Goal: Task Accomplishment & Management: Manage account settings

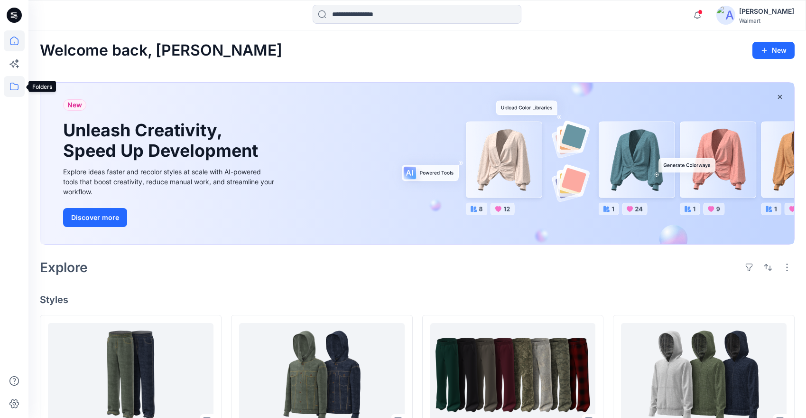
click at [14, 83] on icon at bounding box center [14, 87] width 9 height 8
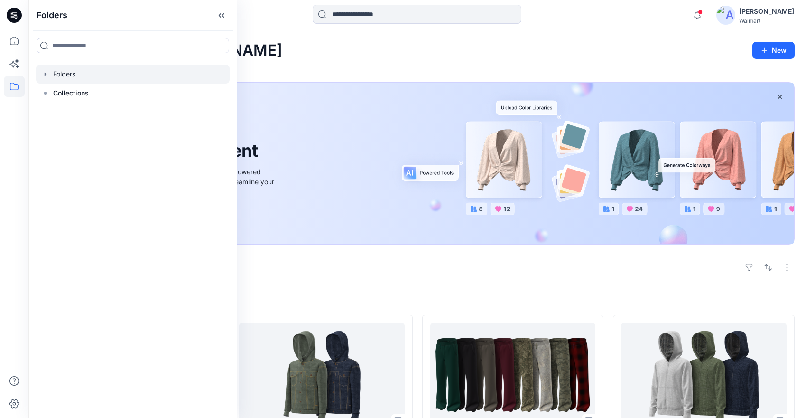
click at [64, 75] on div at bounding box center [133, 74] width 194 height 19
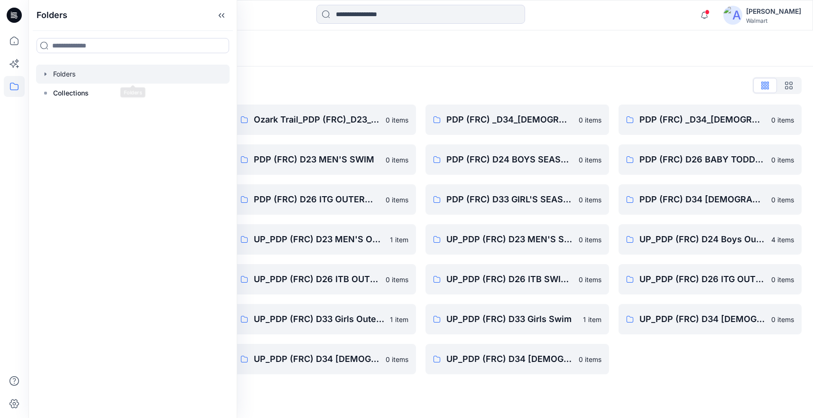
click at [47, 73] on icon "button" at bounding box center [46, 74] width 8 height 8
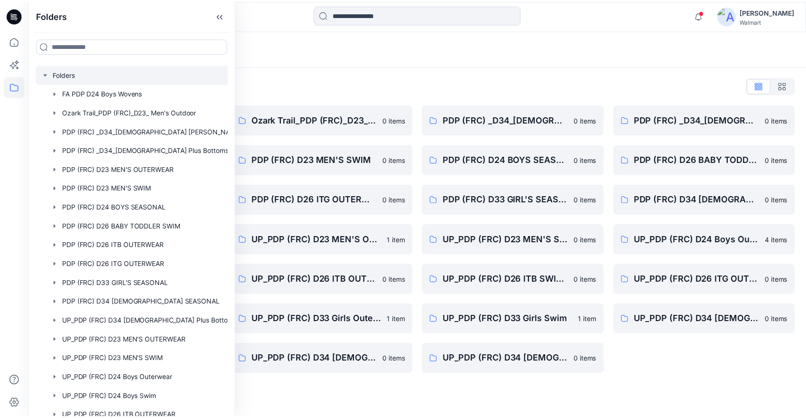
scroll to position [197, 0]
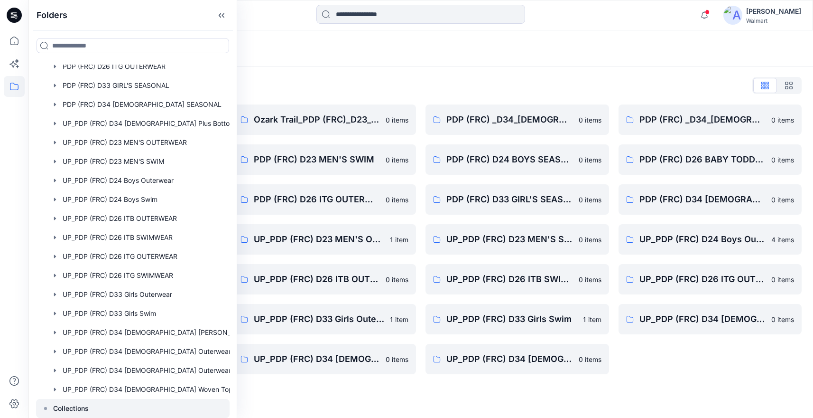
click at [52, 409] on div at bounding box center [133, 408] width 194 height 19
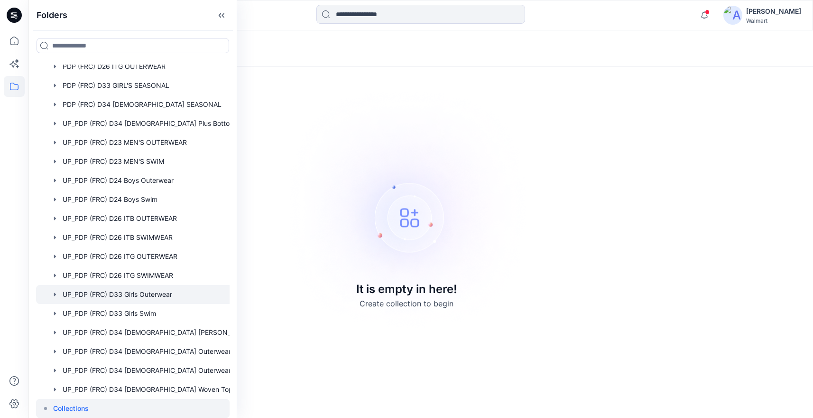
click at [141, 298] on div at bounding box center [145, 294] width 218 height 19
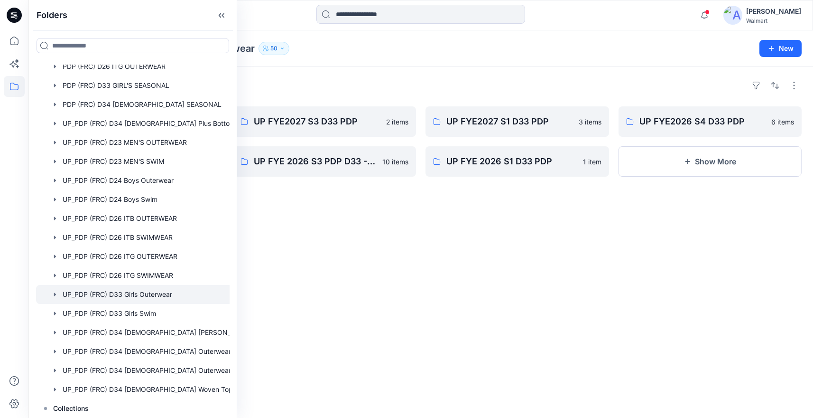
click at [387, 253] on div at bounding box center [325, 289] width 184 height 153
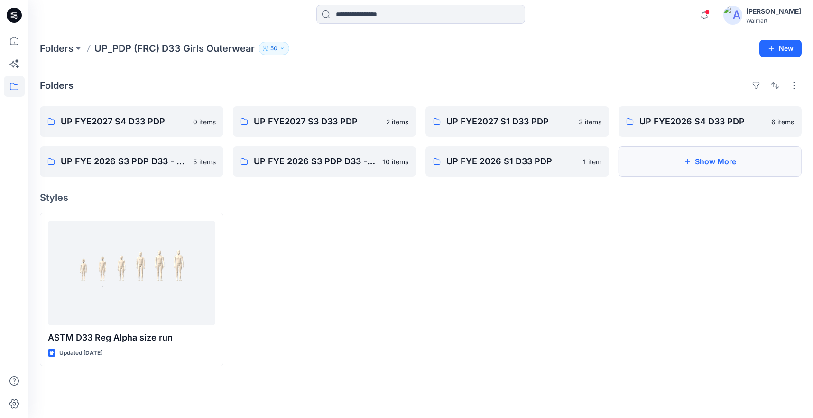
click at [724, 168] on button "Show More" at bounding box center [711, 161] width 184 height 30
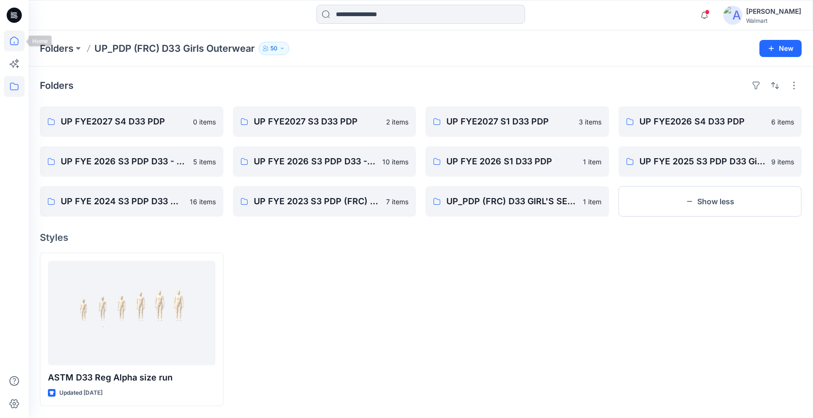
click at [15, 39] on icon at bounding box center [14, 40] width 21 height 21
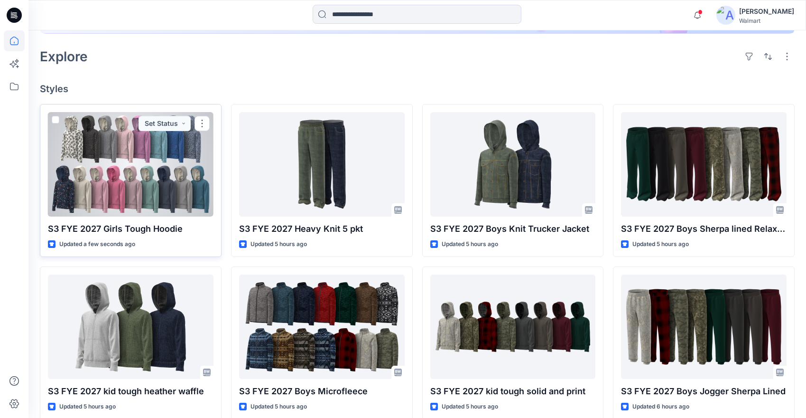
scroll to position [139, 0]
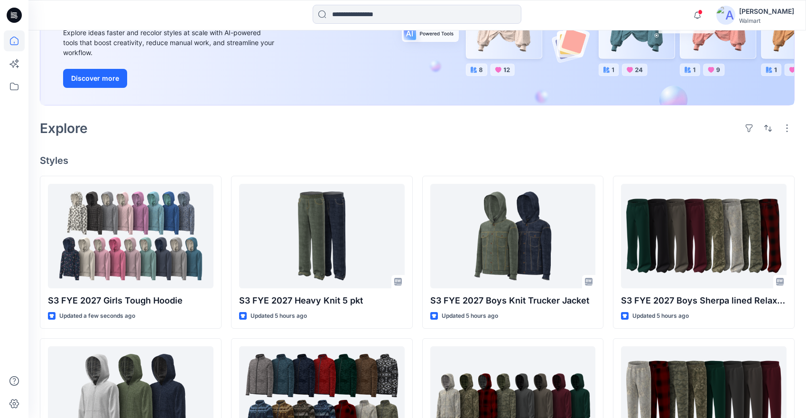
click at [217, 137] on div "Explore" at bounding box center [417, 128] width 755 height 23
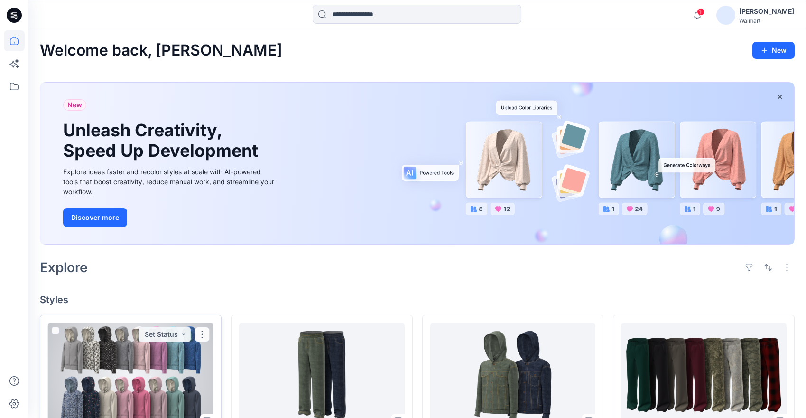
scroll to position [195, 0]
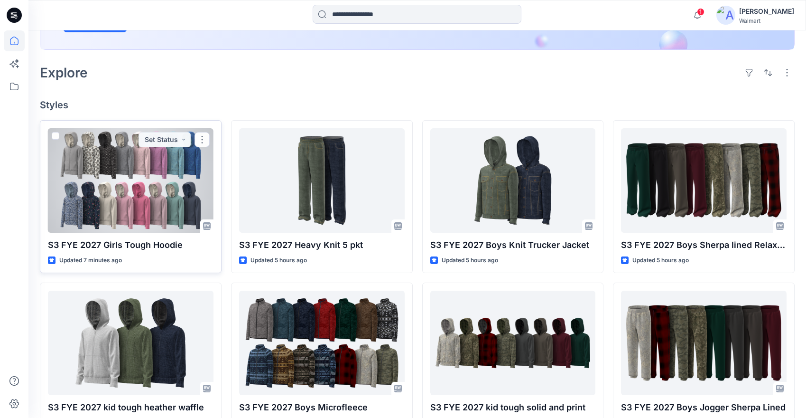
click at [160, 207] on div at bounding box center [131, 180] width 166 height 104
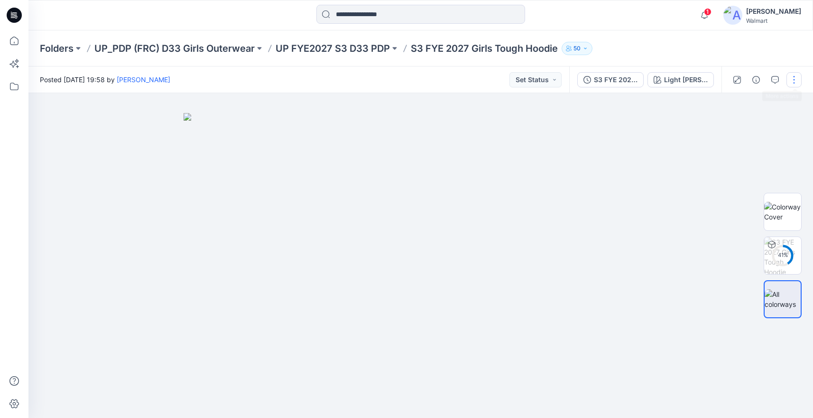
click at [795, 81] on button "button" at bounding box center [794, 79] width 15 height 15
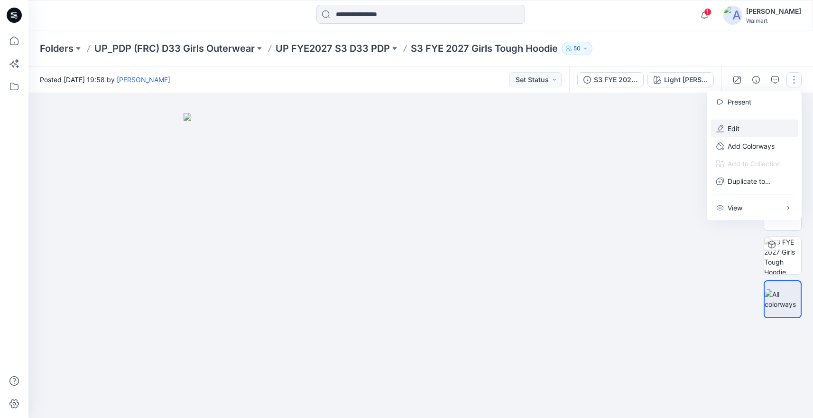
click at [736, 127] on p "Edit" at bounding box center [734, 128] width 12 height 10
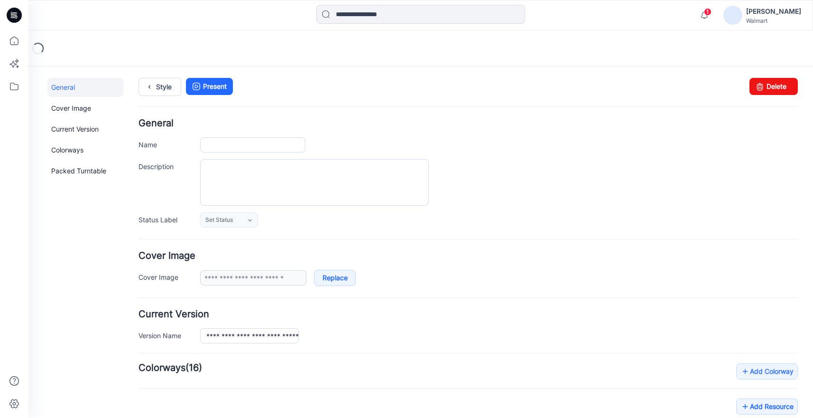
type input "**********"
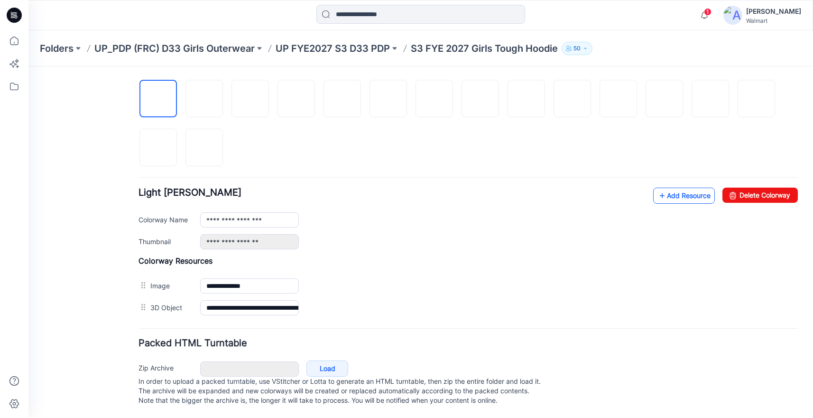
click at [687, 187] on link "Add Resource" at bounding box center [684, 195] width 62 height 16
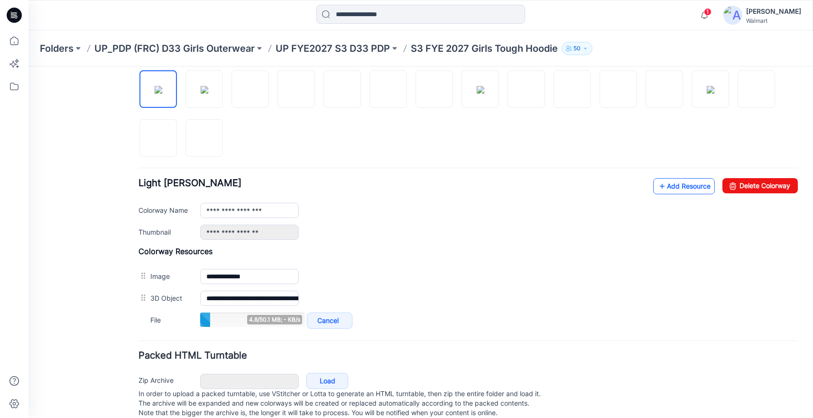
click at [662, 184] on link "Add Resource" at bounding box center [684, 186] width 62 height 16
click at [668, 189] on link "Add Resource" at bounding box center [684, 186] width 62 height 16
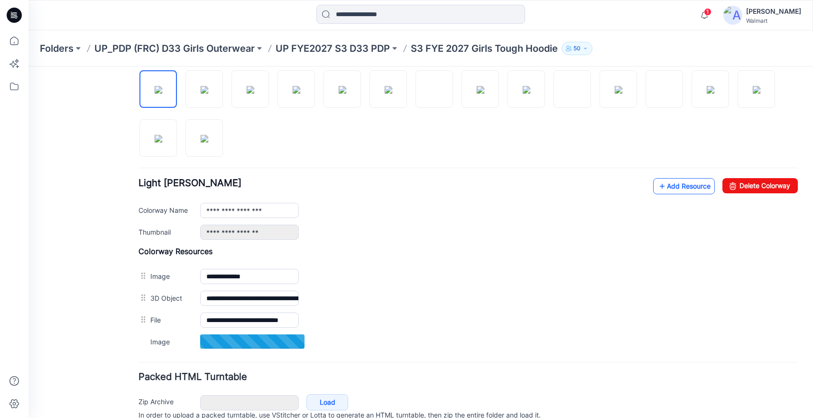
click at [658, 185] on icon at bounding box center [662, 185] width 9 height 15
click at [660, 187] on link "Add Resource" at bounding box center [684, 186] width 62 height 16
click at [662, 189] on link "Add Resource" at bounding box center [684, 186] width 62 height 16
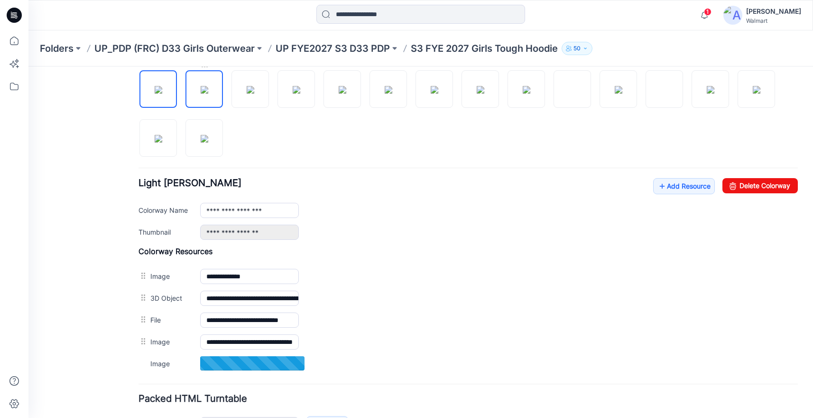
click at [205, 92] on img at bounding box center [205, 90] width 8 height 8
type input "*****"
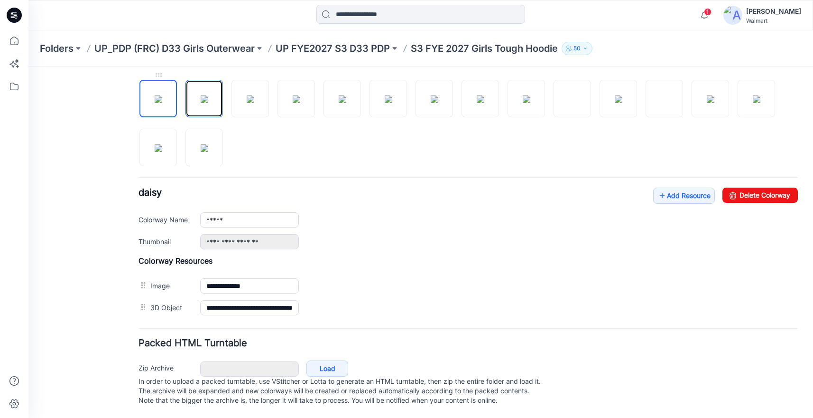
drag, startPoint x: 207, startPoint y: 88, endPoint x: 162, endPoint y: 86, distance: 45.6
click at [171, 87] on div at bounding box center [469, 118] width 660 height 98
drag, startPoint x: 156, startPoint y: 82, endPoint x: 180, endPoint y: 92, distance: 26.0
click at [233, 124] on div at bounding box center [469, 118] width 660 height 98
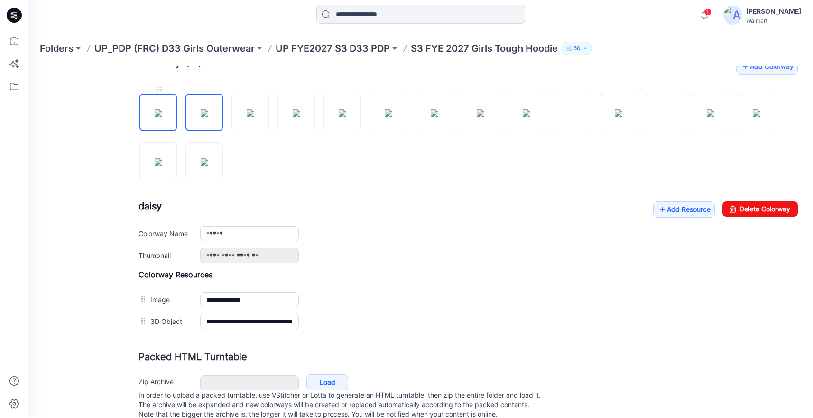
scroll to position [160, 0]
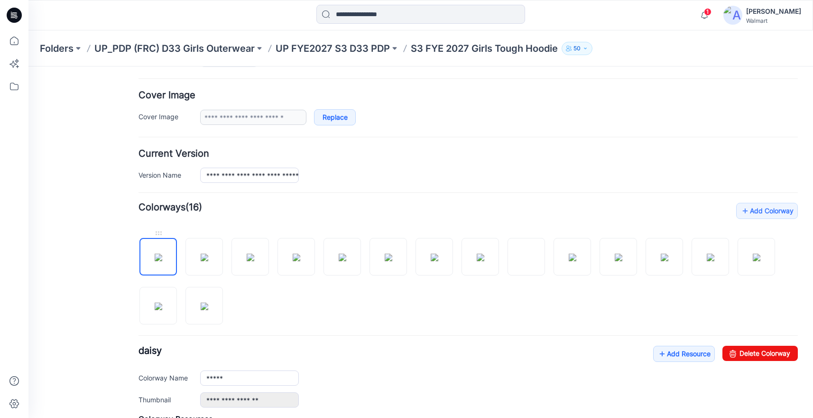
click at [156, 253] on img at bounding box center [159, 257] width 8 height 8
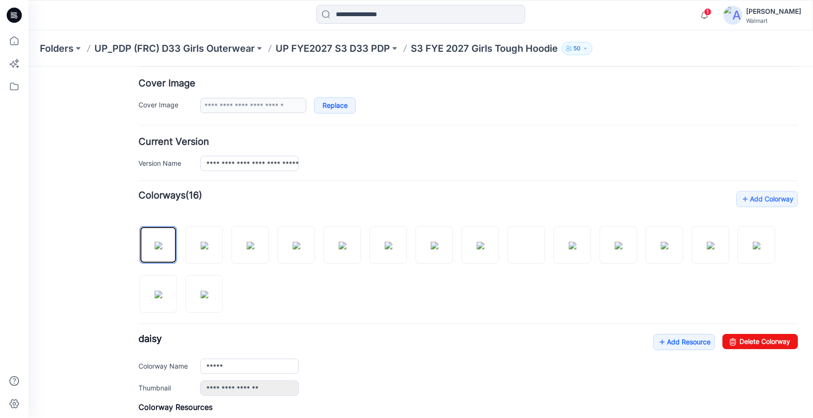
scroll to position [328, 0]
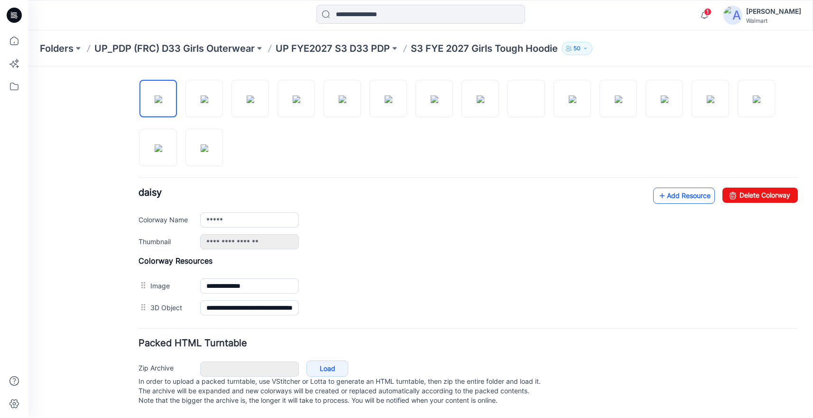
click at [666, 187] on link "Add Resource" at bounding box center [684, 195] width 62 height 16
click at [664, 187] on link "Add Resource" at bounding box center [684, 195] width 62 height 16
click at [660, 187] on link "Add Resource" at bounding box center [684, 195] width 62 height 16
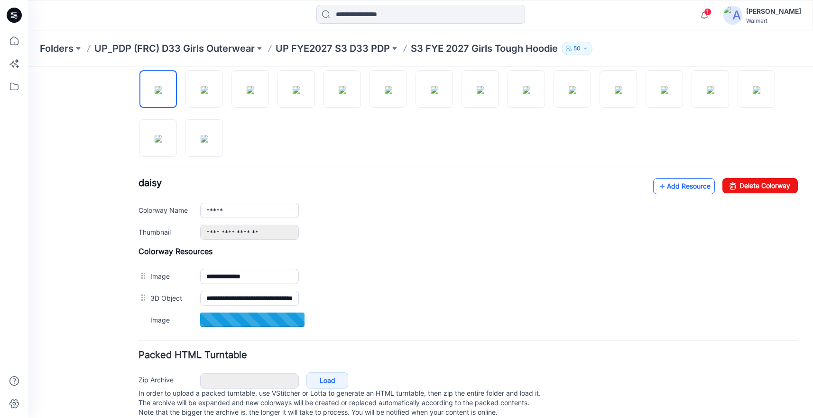
click at [676, 189] on link "Add Resource" at bounding box center [684, 186] width 62 height 16
click at [671, 189] on link "Add Resource" at bounding box center [684, 186] width 62 height 16
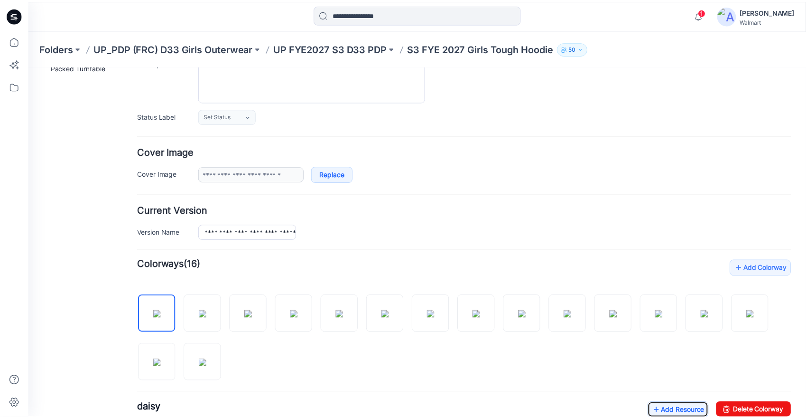
scroll to position [0, 0]
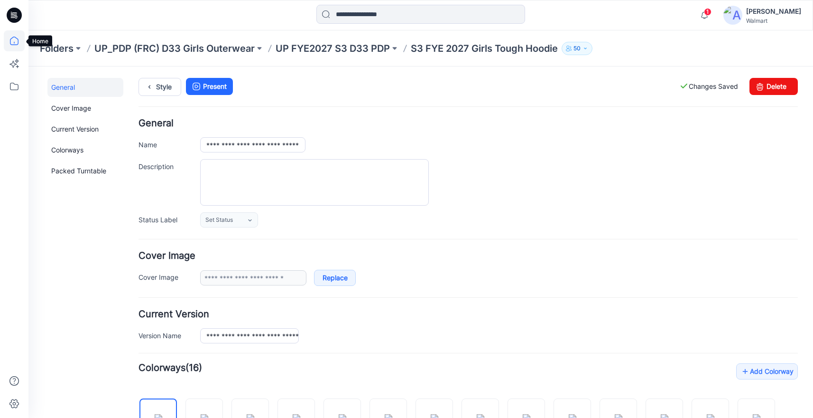
click at [14, 39] on icon at bounding box center [14, 40] width 21 height 21
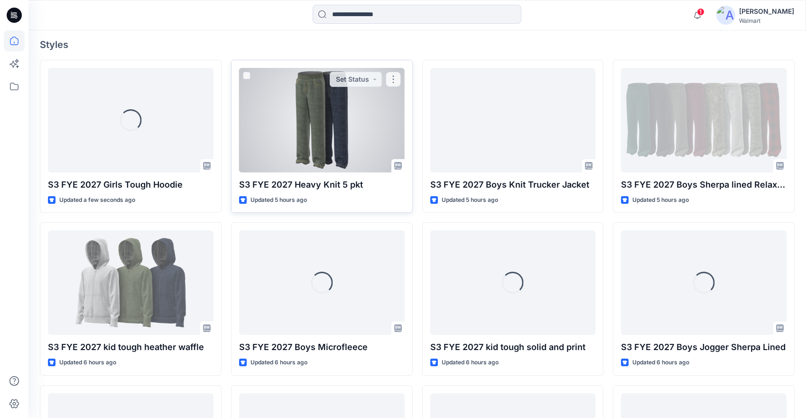
scroll to position [284, 0]
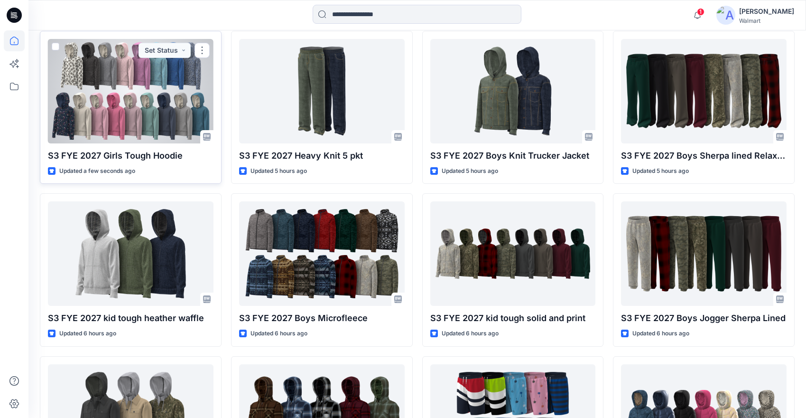
click at [127, 105] on div at bounding box center [131, 91] width 166 height 104
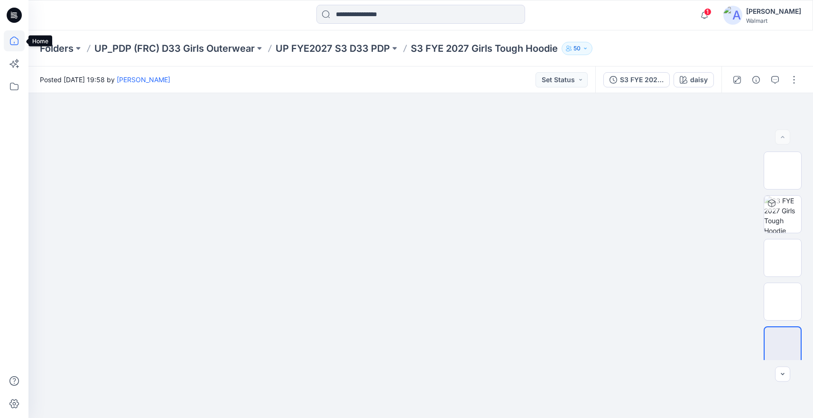
click at [11, 40] on icon at bounding box center [14, 40] width 21 height 21
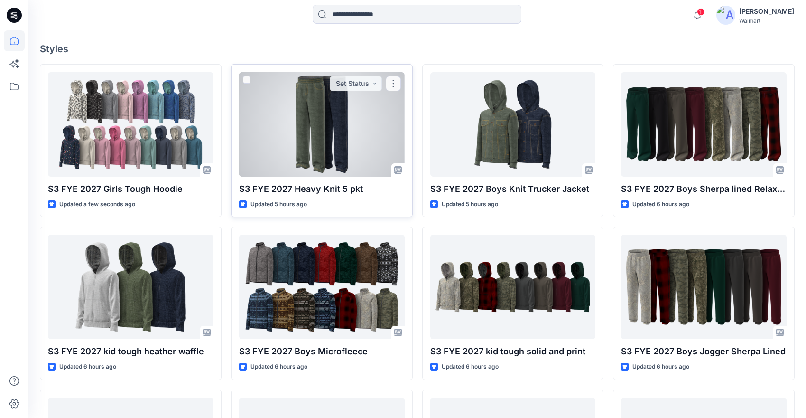
scroll to position [292, 0]
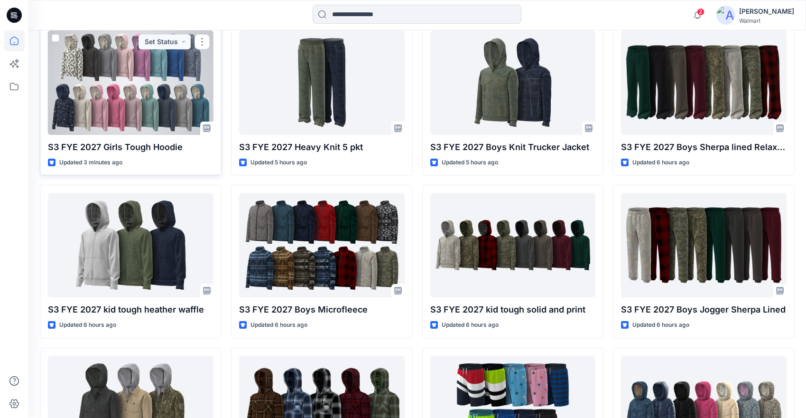
click at [112, 83] on div at bounding box center [131, 82] width 166 height 104
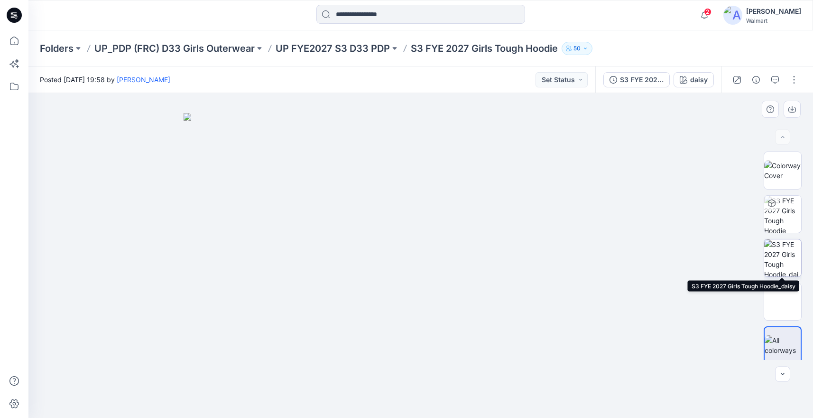
click at [787, 252] on img at bounding box center [782, 257] width 37 height 37
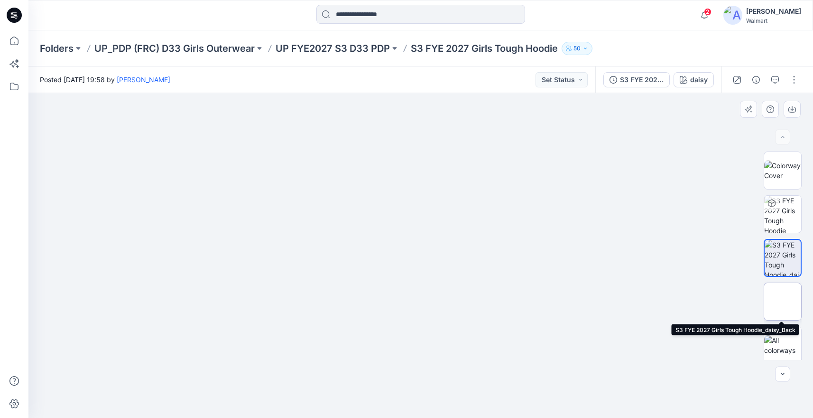
click at [783, 301] on img at bounding box center [783, 301] width 0 height 0
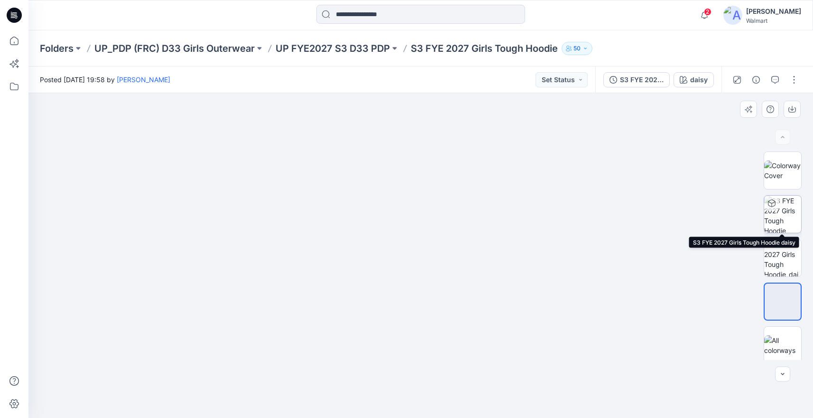
drag, startPoint x: 787, startPoint y: 216, endPoint x: 787, endPoint y: 211, distance: 5.2
click at [787, 216] on img at bounding box center [782, 214] width 37 height 37
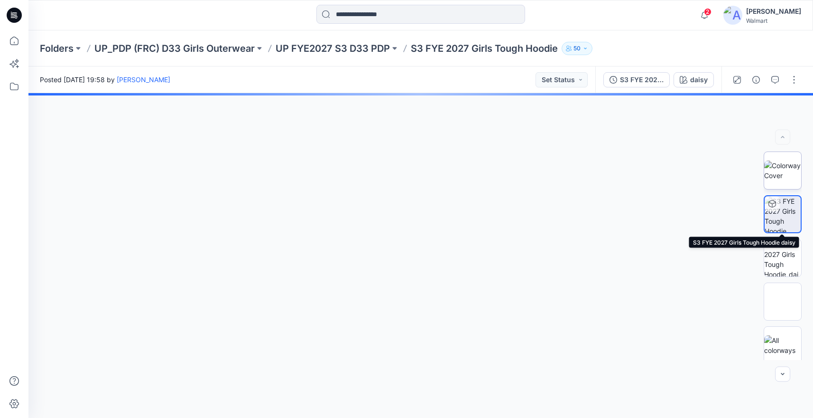
click at [786, 175] on img at bounding box center [782, 170] width 37 height 20
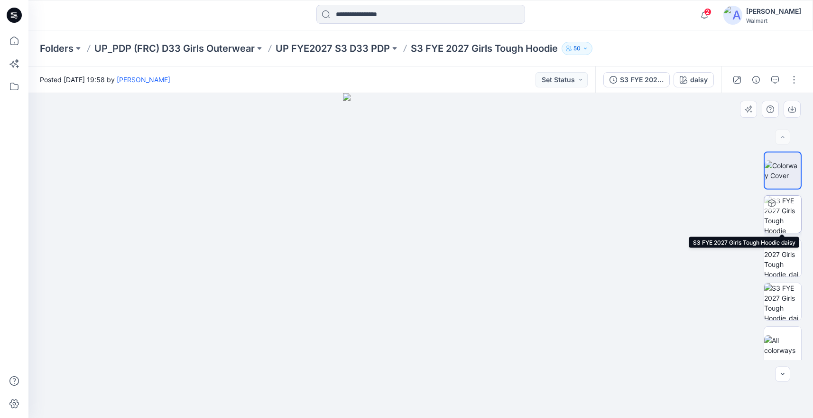
click at [783, 215] on img at bounding box center [782, 214] width 37 height 37
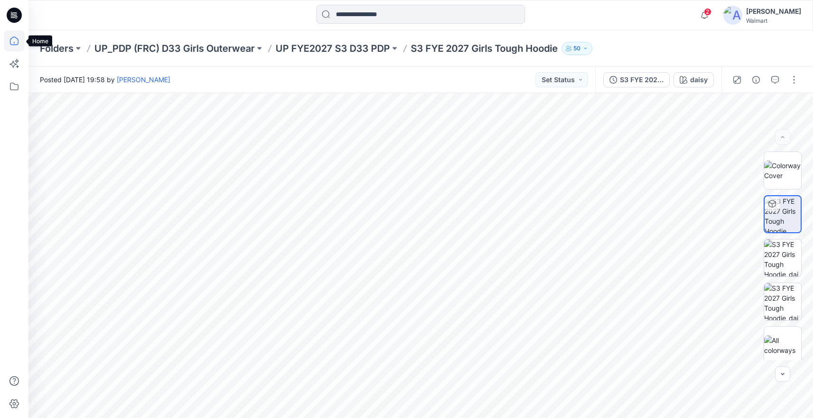
click at [15, 39] on icon at bounding box center [14, 40] width 21 height 21
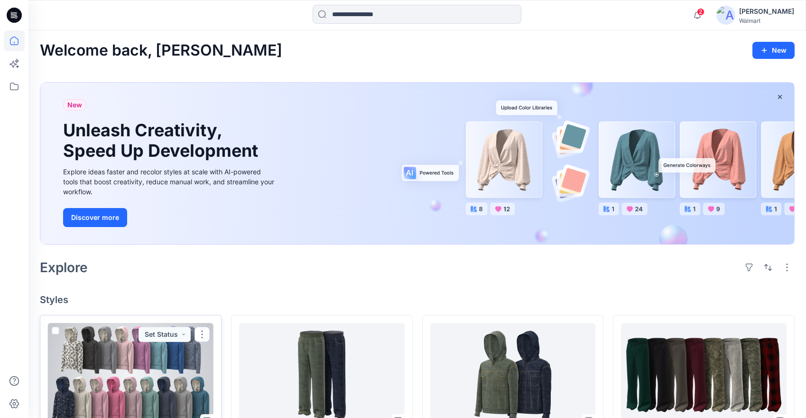
click at [177, 361] on div at bounding box center [131, 375] width 166 height 104
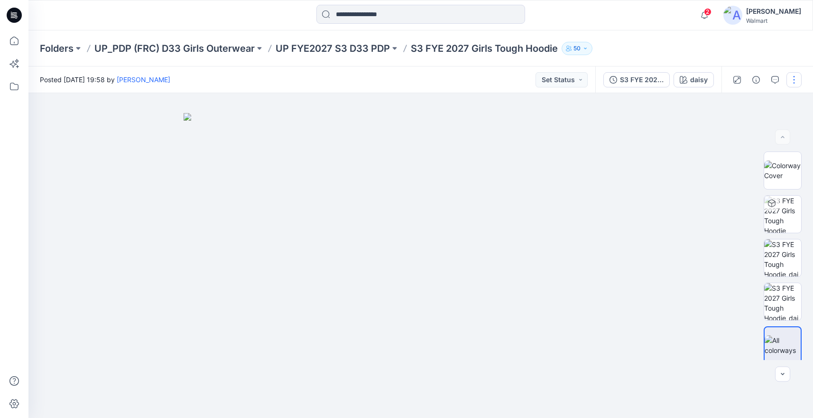
click at [794, 76] on button "button" at bounding box center [794, 79] width 15 height 15
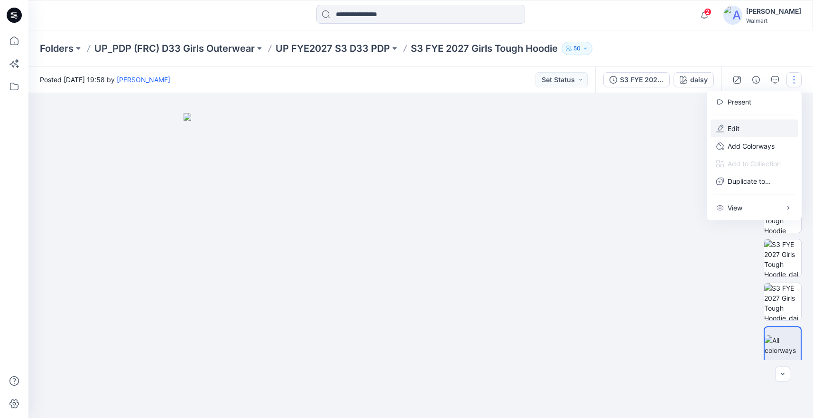
click at [745, 130] on button "Edit" at bounding box center [754, 129] width 87 height 18
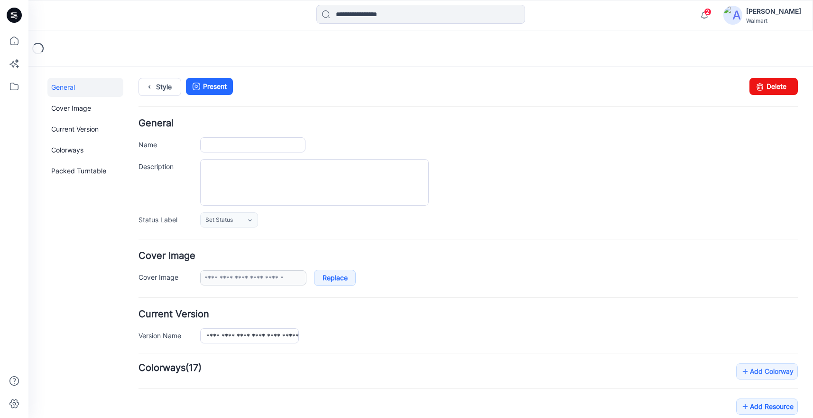
type input "**********"
type input "*****"
type input "**********"
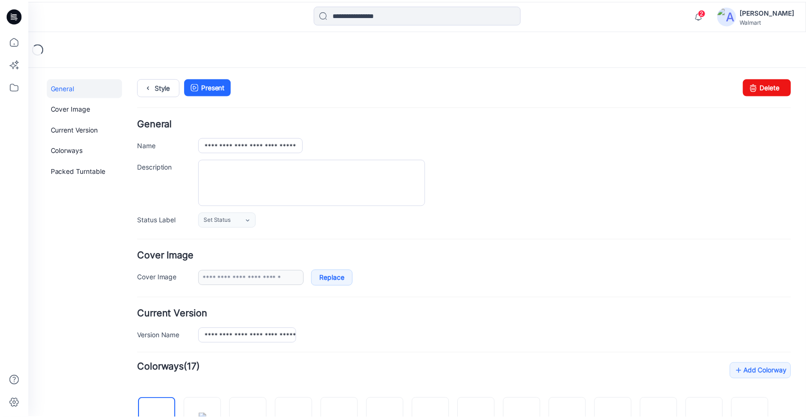
scroll to position [372, 0]
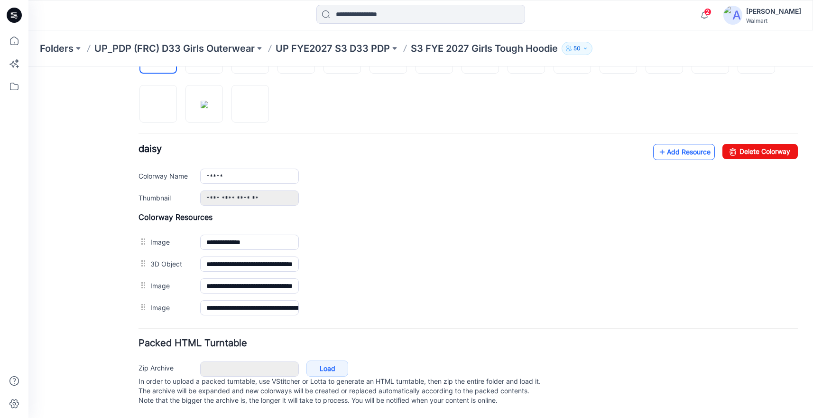
click at [693, 147] on link "Add Resource" at bounding box center [684, 152] width 62 height 16
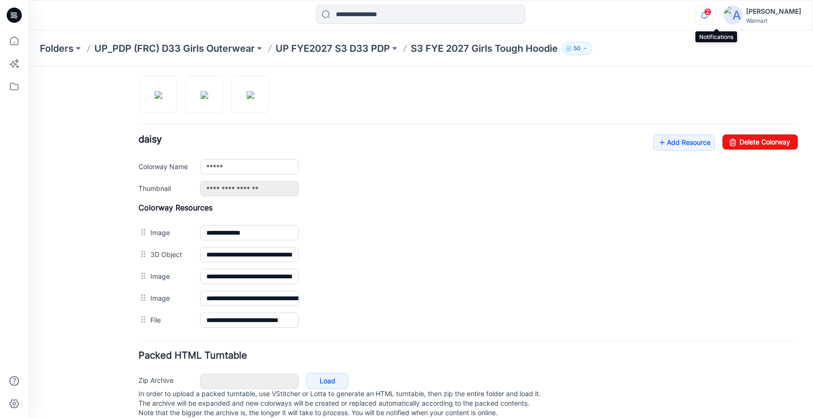
click at [706, 19] on icon "button" at bounding box center [704, 18] width 3 height 1
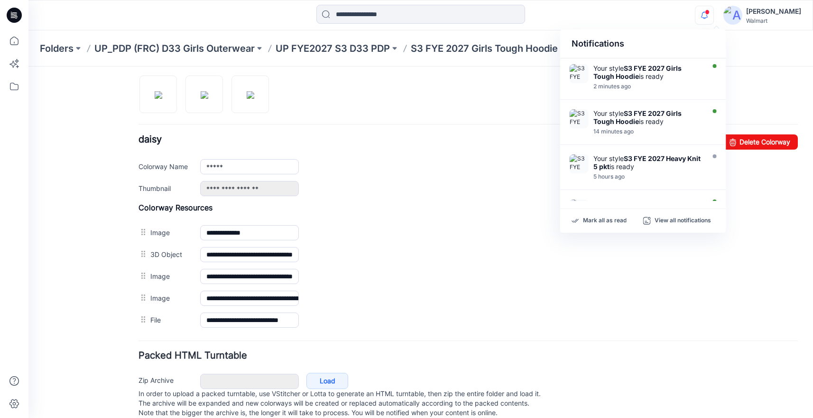
click at [444, 99] on div at bounding box center [469, 65] width 660 height 98
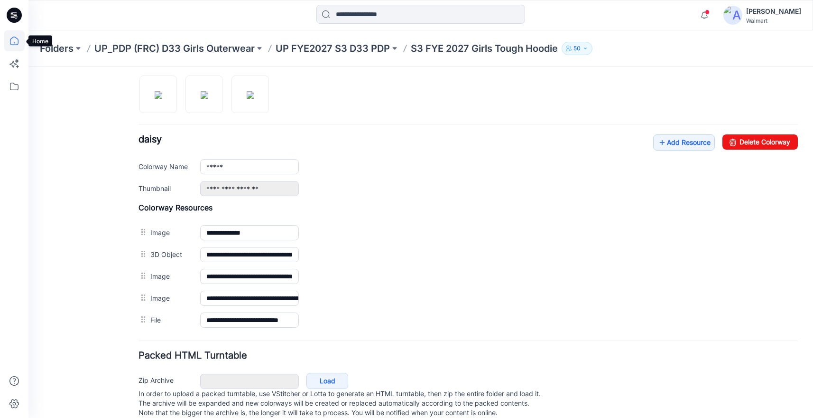
click at [10, 38] on icon at bounding box center [14, 40] width 21 height 21
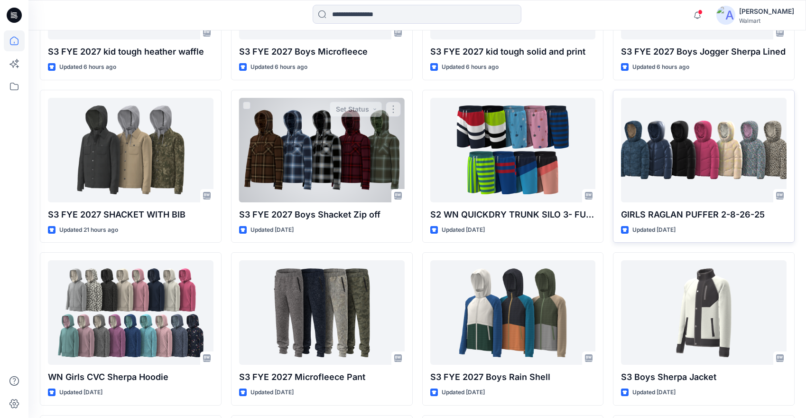
scroll to position [552, 0]
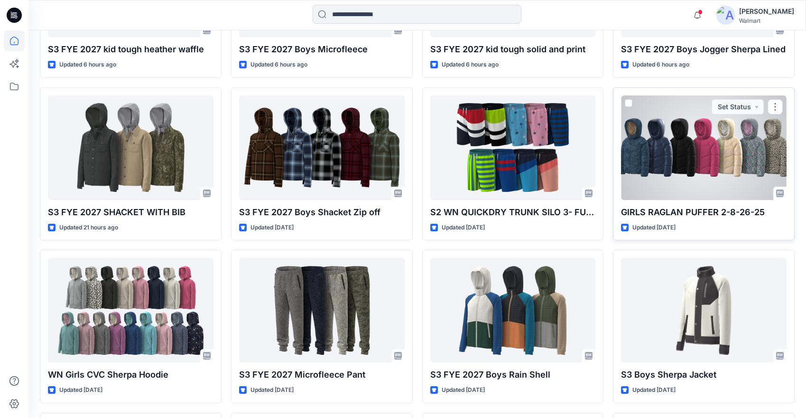
click at [706, 184] on div at bounding box center [704, 147] width 166 height 104
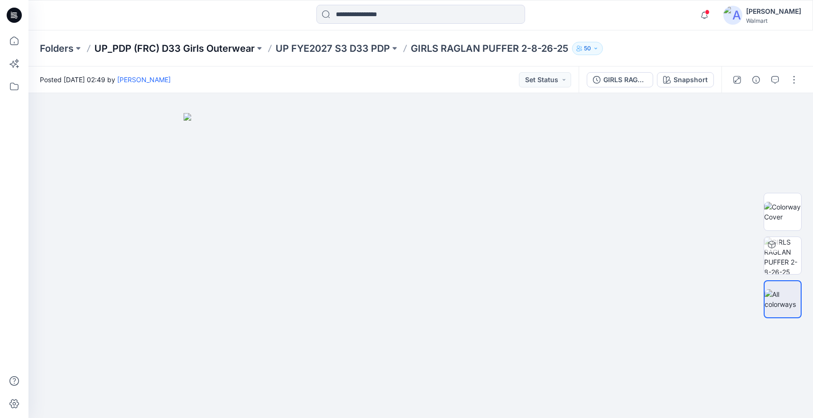
click at [141, 46] on p "UP_PDP (FRC) D33 Girls Outerwear" at bounding box center [174, 48] width 160 height 13
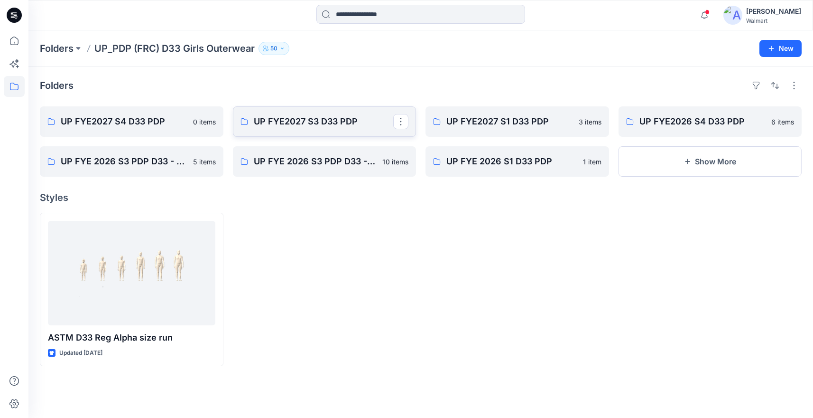
click at [297, 120] on p "UP FYE2027 S3 D33 PDP" at bounding box center [324, 121] width 140 height 13
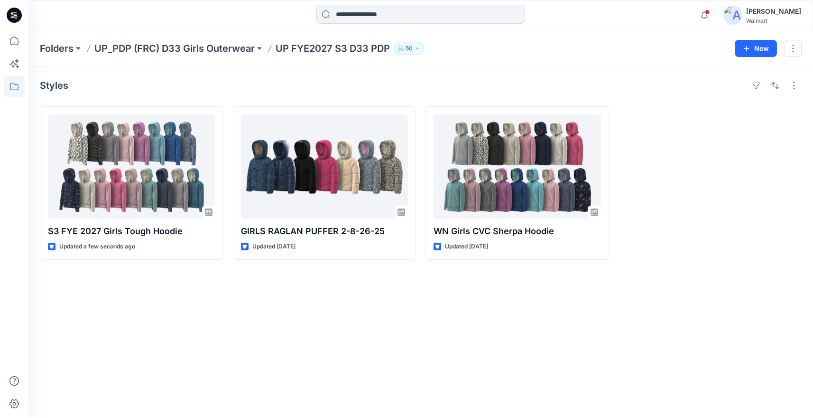
click at [399, 308] on div "Styles S3 FYE 2027 Girls Tough Hoodie Updated a few seconds ago GIRLS RAGLAN PU…" at bounding box center [420, 241] width 785 height 351
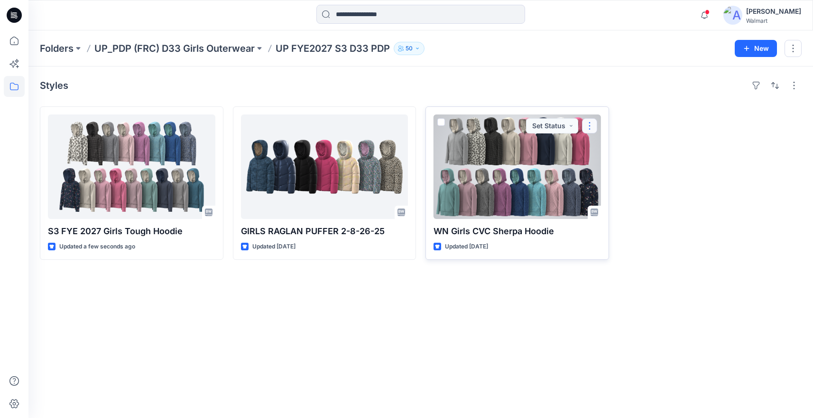
click at [587, 124] on button "button" at bounding box center [589, 125] width 15 height 15
click at [609, 149] on p "Edit" at bounding box center [607, 148] width 12 height 10
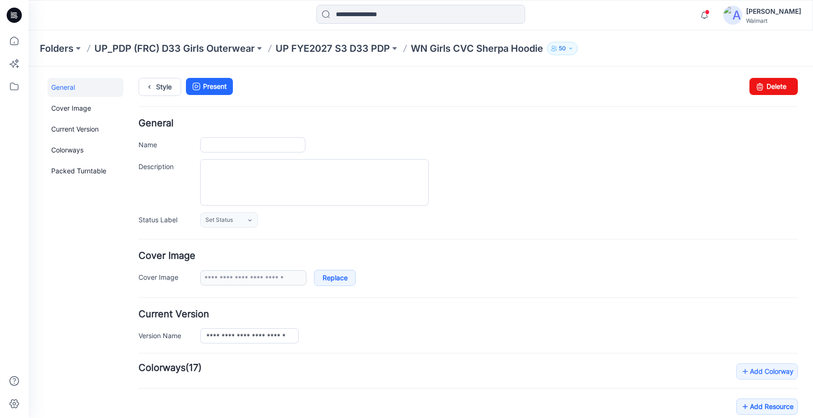
type input "**********"
click at [774, 86] on link "Delete" at bounding box center [774, 86] width 48 height 17
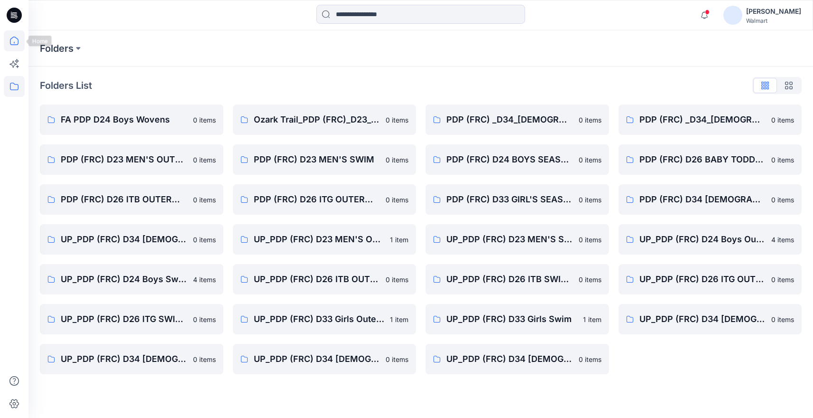
click at [18, 43] on icon at bounding box center [14, 41] width 9 height 9
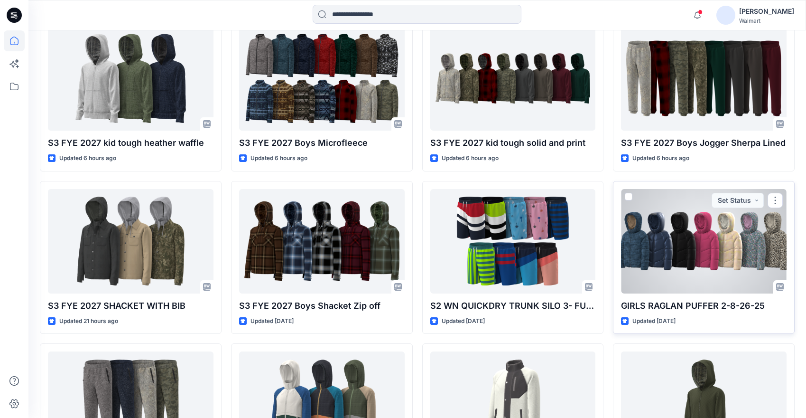
scroll to position [480, 0]
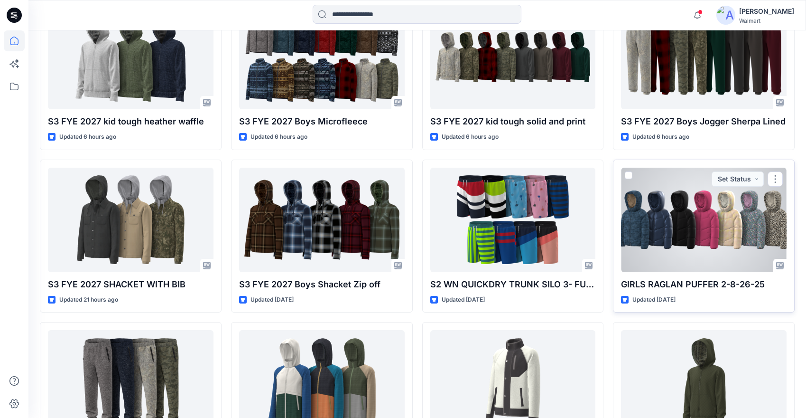
click at [679, 218] on div at bounding box center [704, 220] width 166 height 104
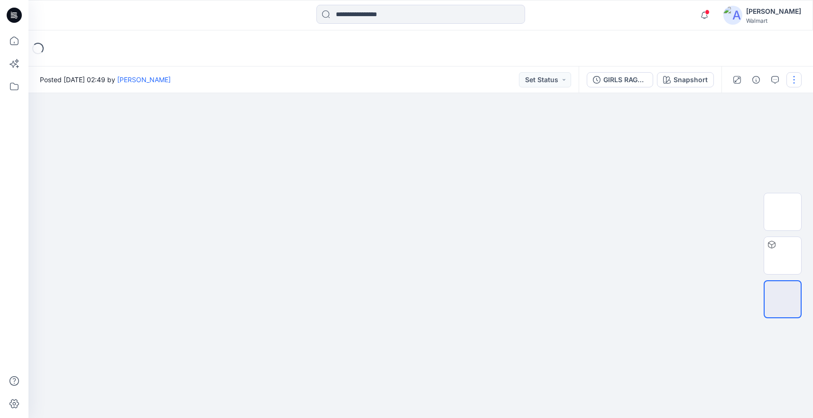
click at [795, 78] on button "button" at bounding box center [794, 79] width 15 height 15
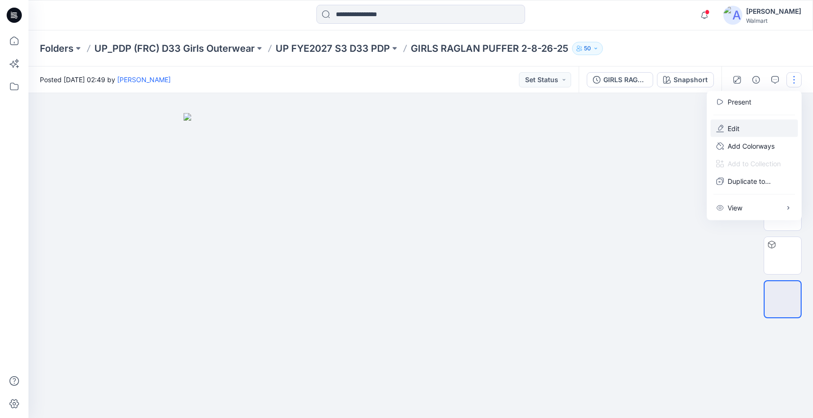
click at [737, 126] on p "Edit" at bounding box center [734, 128] width 12 height 10
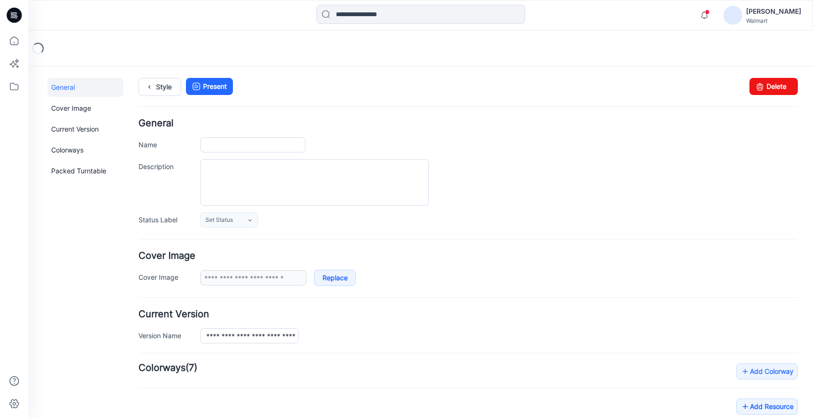
type input "**********"
type input "*********"
type input "**********"
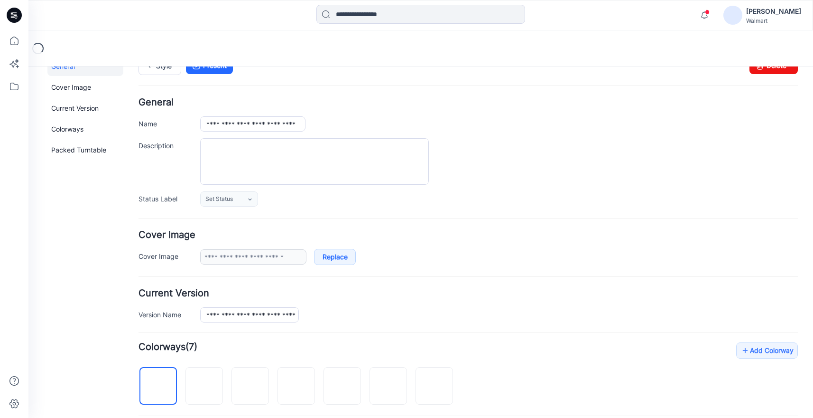
scroll to position [170, 0]
